Goal: Transaction & Acquisition: Purchase product/service

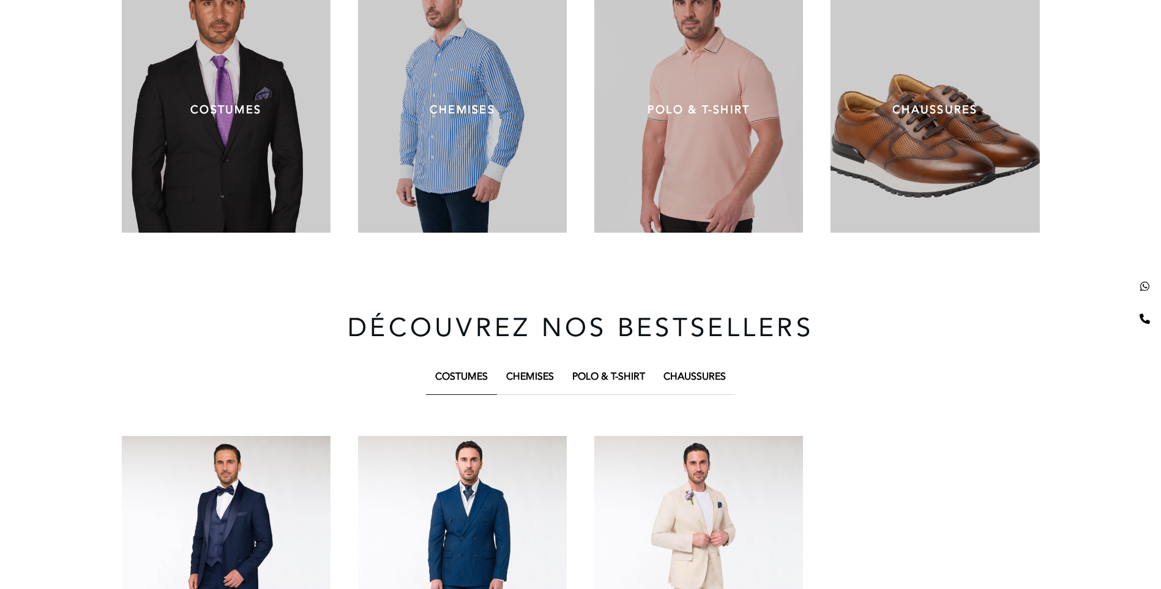
scroll to position [673, 0]
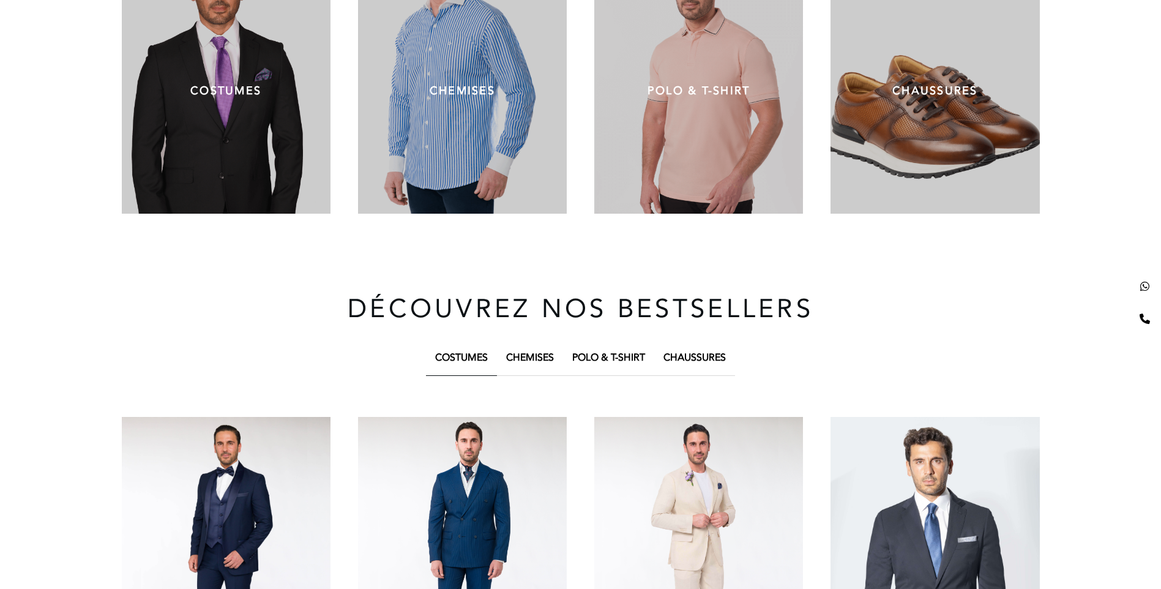
click at [466, 143] on div "CHEMISES" at bounding box center [462, 91] width 209 height 245
click at [466, 102] on div "CHEMISES" at bounding box center [462, 90] width 172 height 35
click at [467, 98] on p "CHEMISES" at bounding box center [462, 91] width 172 height 17
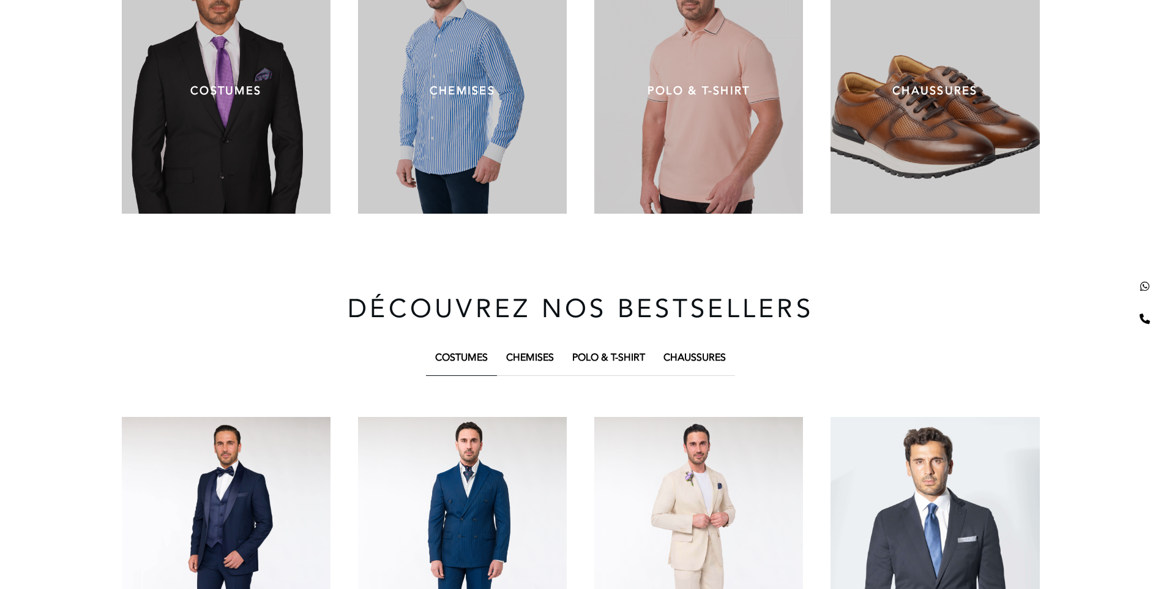
scroll to position [489, 0]
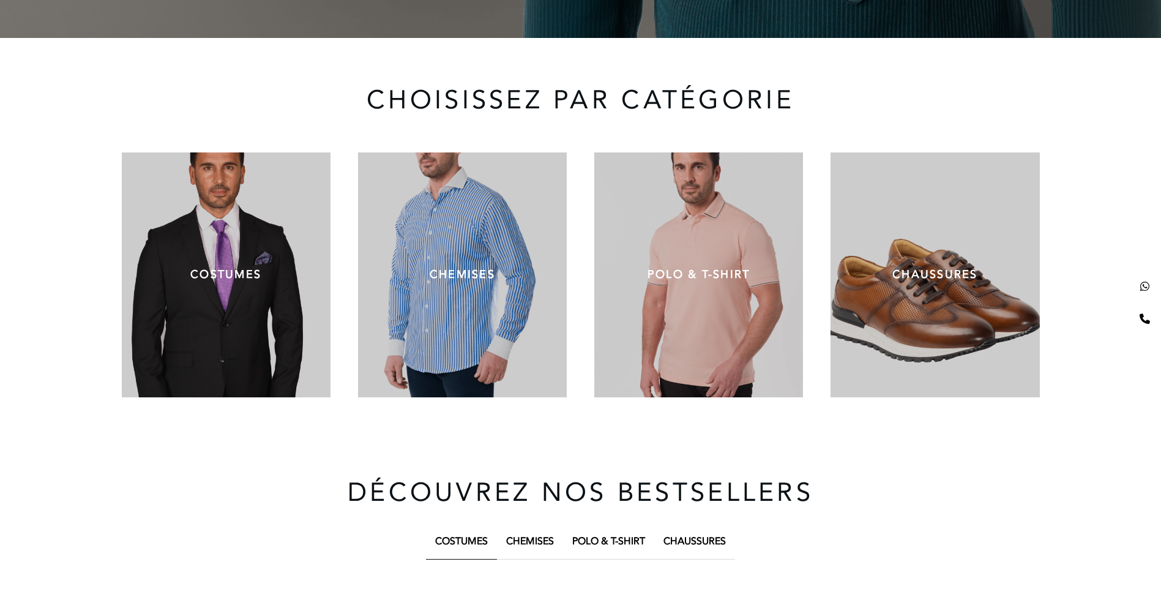
click at [461, 210] on div "CHEMISES" at bounding box center [462, 274] width 209 height 245
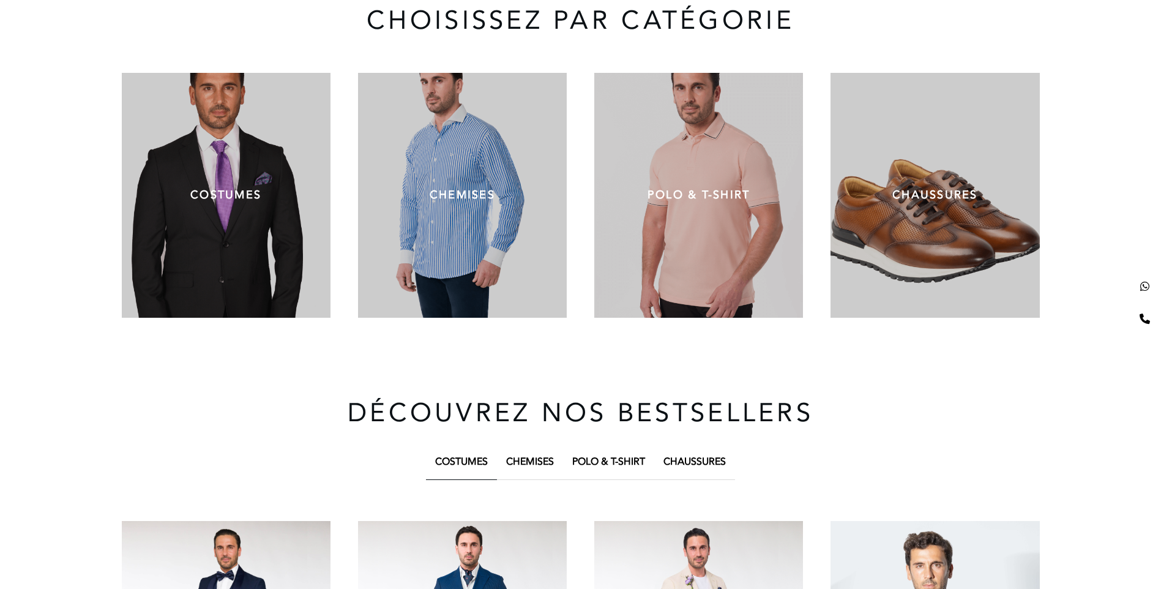
scroll to position [673, 0]
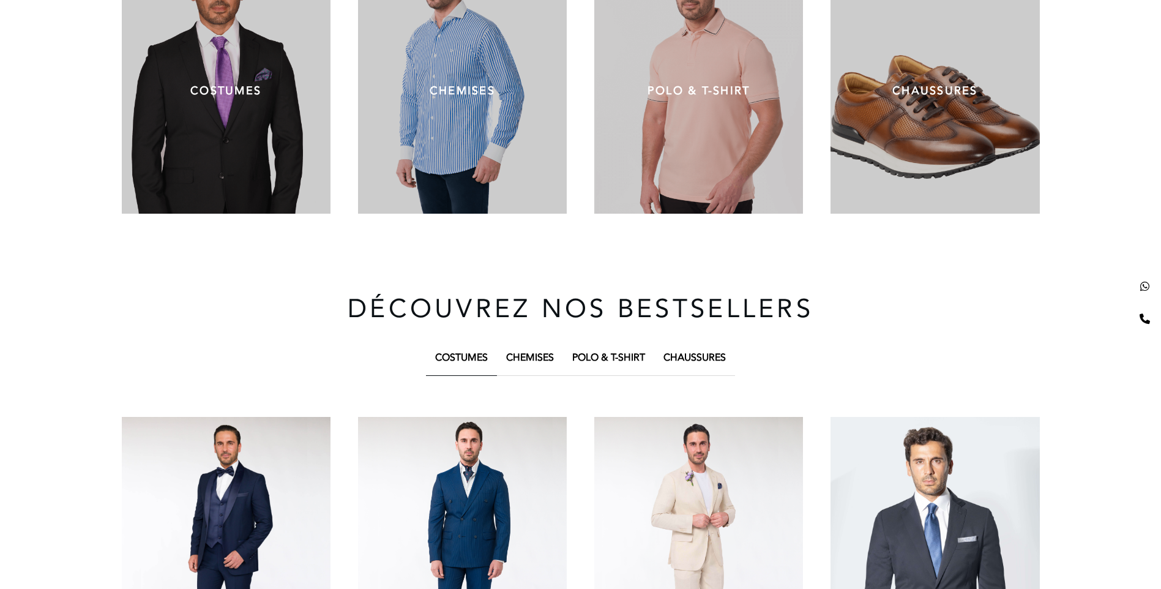
click at [543, 351] on div "Chemises" at bounding box center [530, 357] width 48 height 17
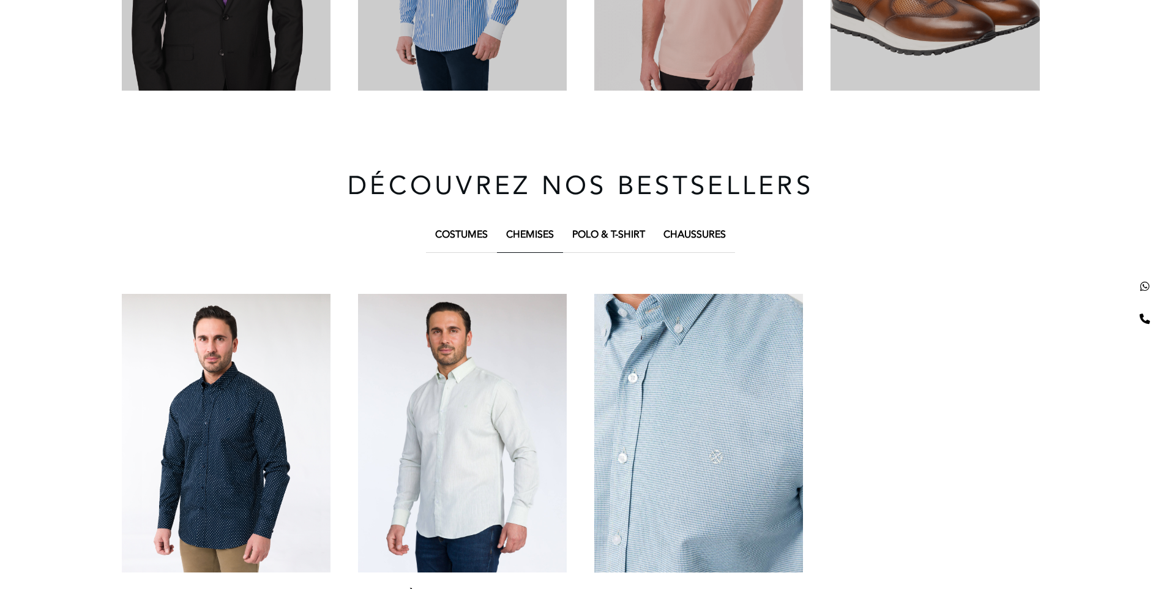
scroll to position [918, 0]
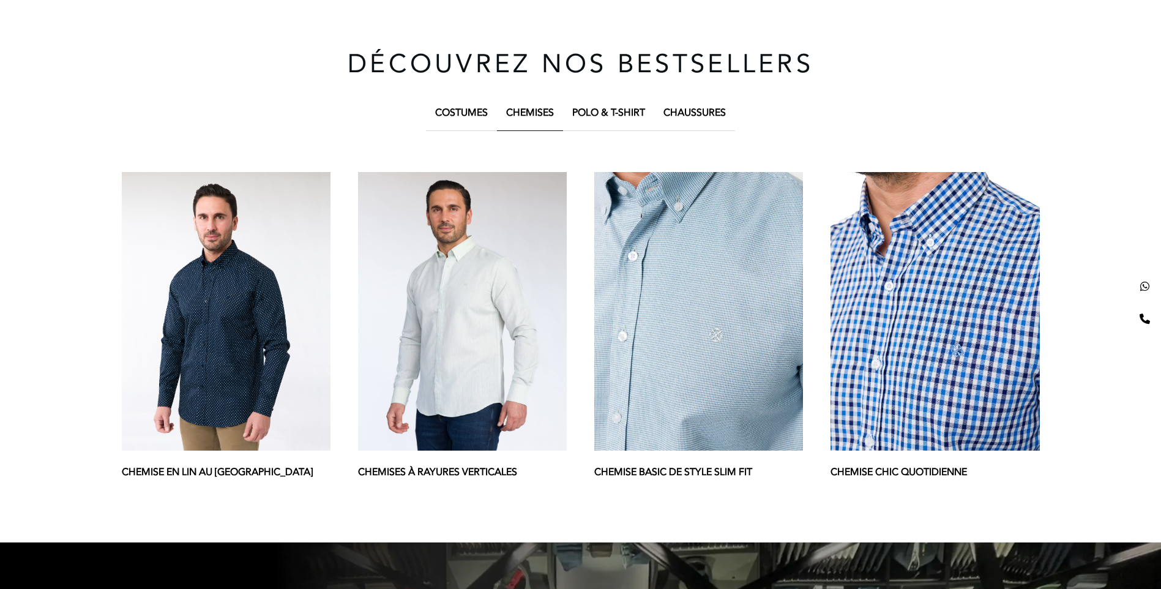
click at [493, 396] on img at bounding box center [462, 311] width 209 height 278
click at [514, 287] on img at bounding box center [462, 311] width 209 height 278
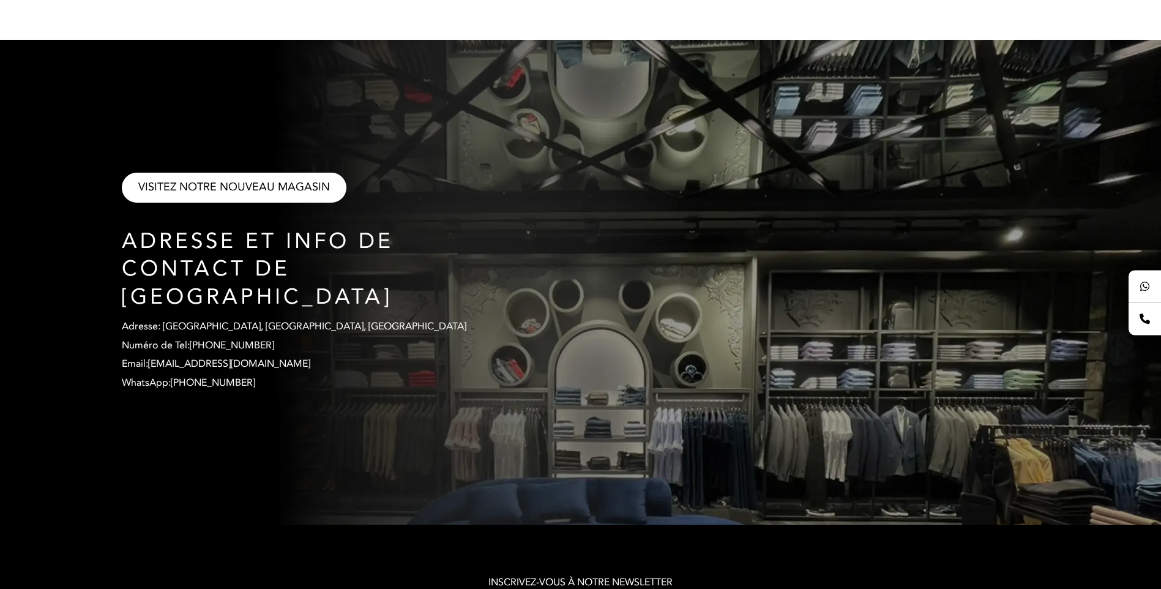
scroll to position [1224, 0]
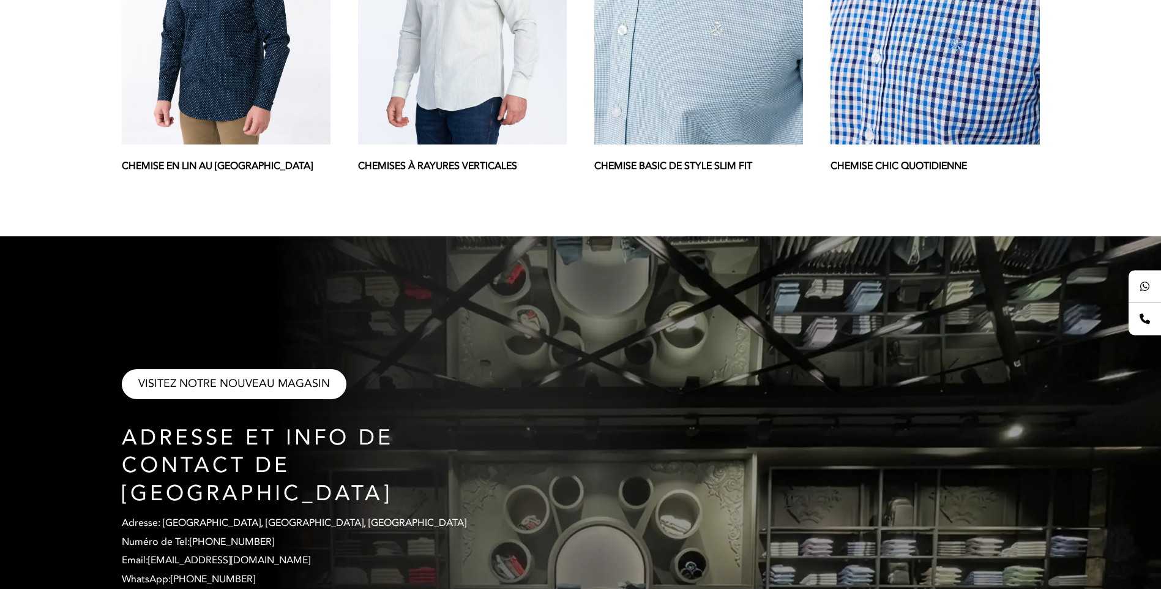
click at [478, 160] on p "Chemises à Rayures Verticales" at bounding box center [462, 166] width 209 height 17
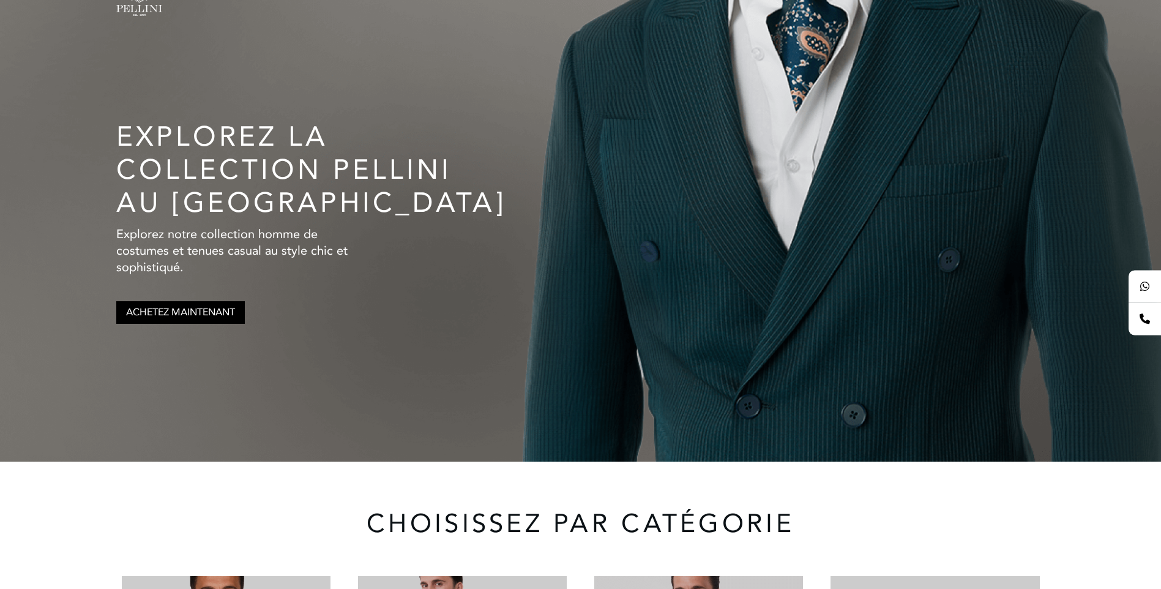
scroll to position [0, 0]
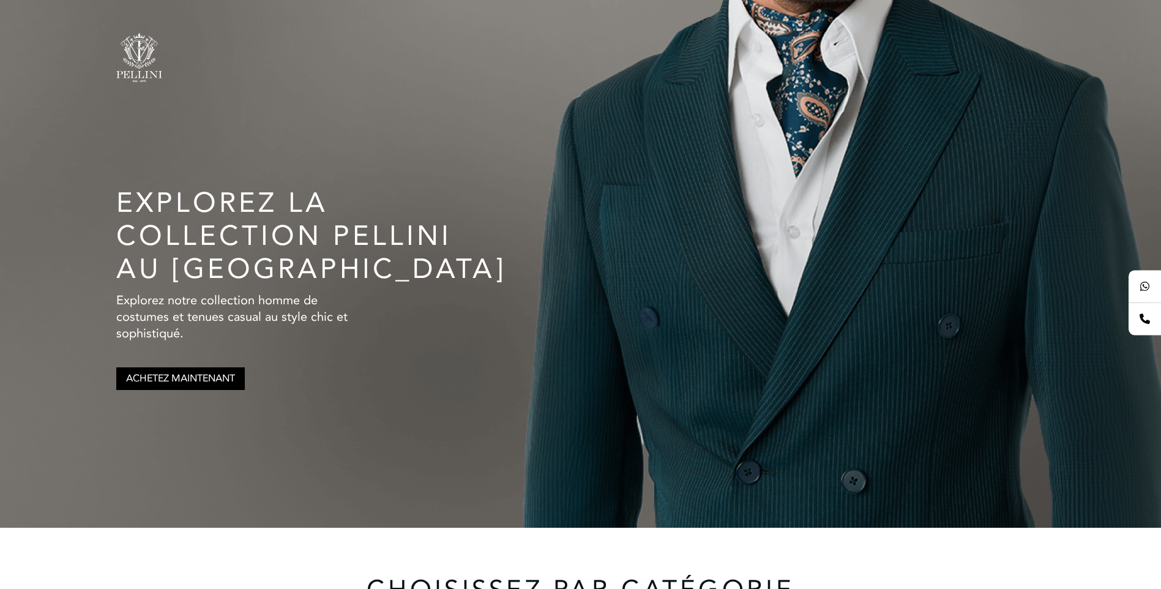
click at [217, 388] on link "achetez maintenant" at bounding box center [180, 378] width 128 height 23
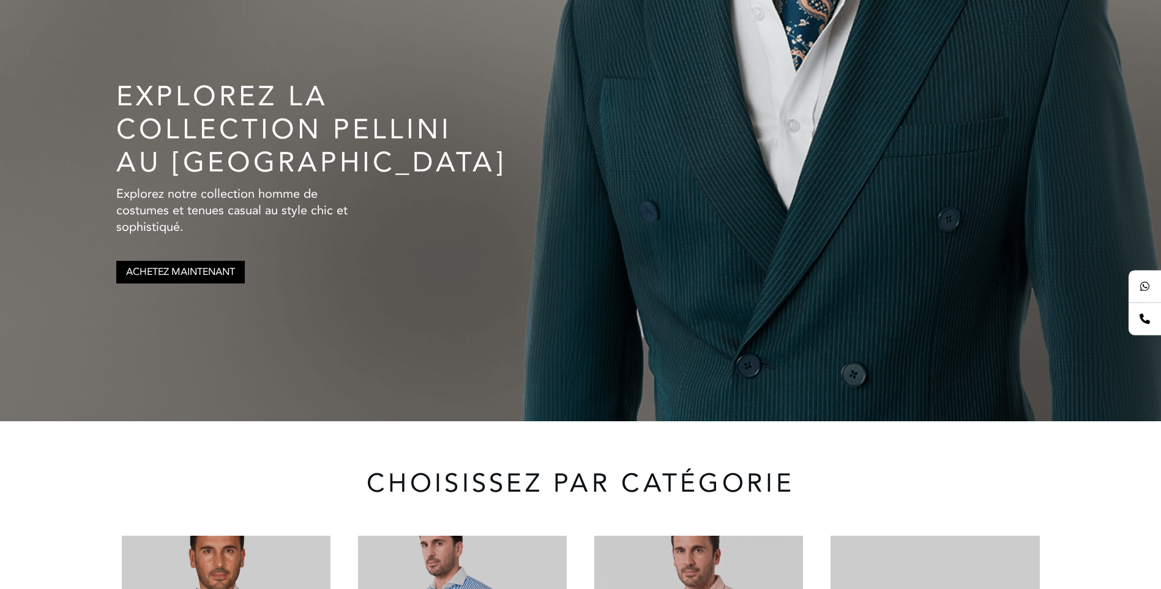
scroll to position [43, 0]
